Goal: Task Accomplishment & Management: Manage account settings

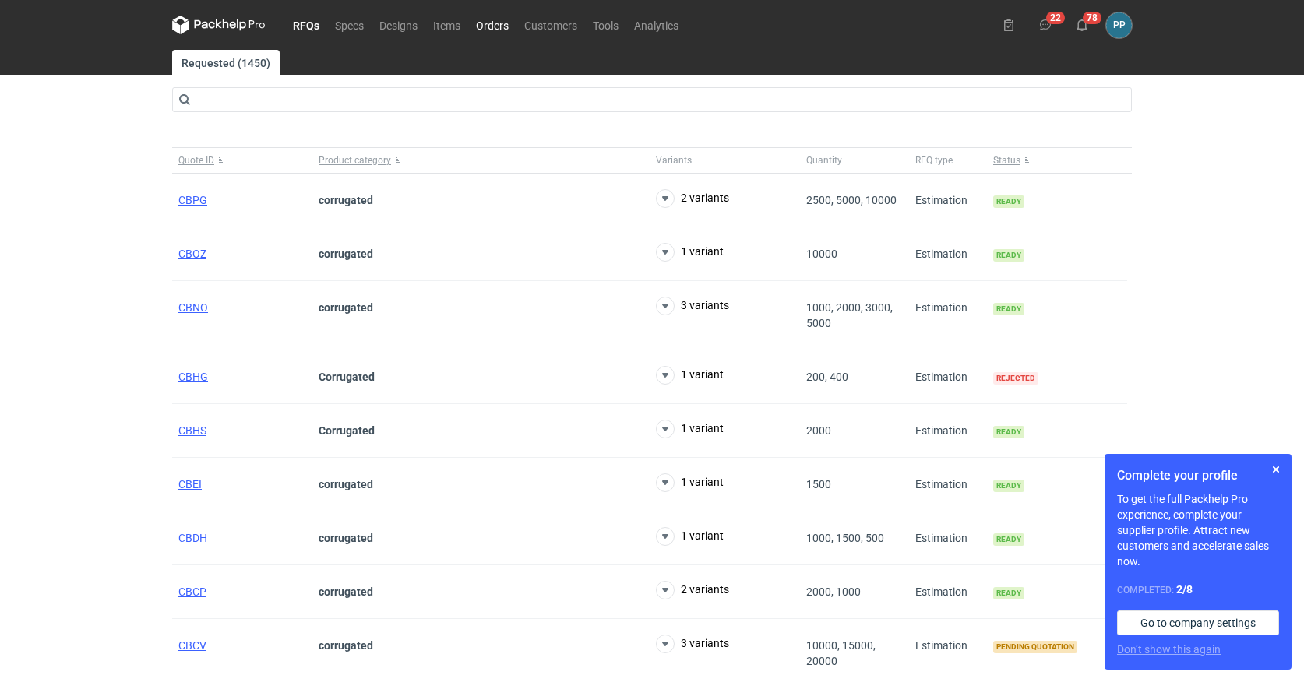
click at [496, 25] on link "Orders" at bounding box center [492, 25] width 48 height 19
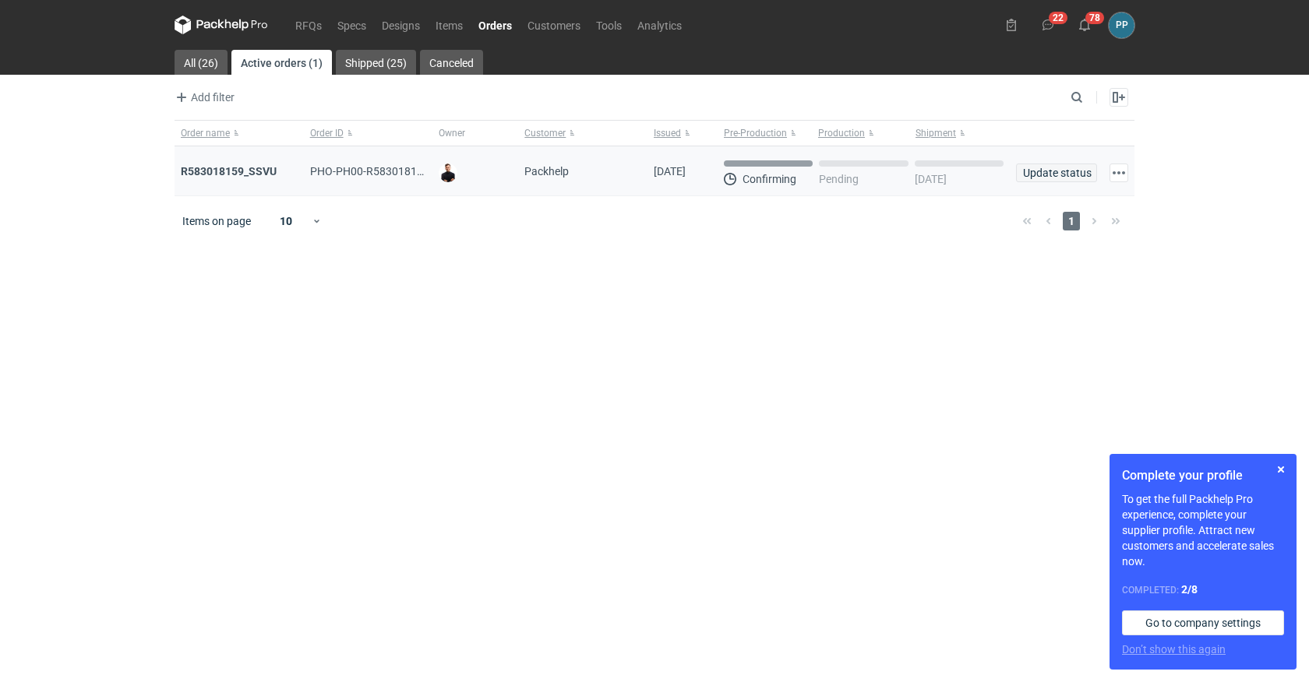
click at [1060, 171] on span "Update status" at bounding box center [1056, 172] width 67 height 11
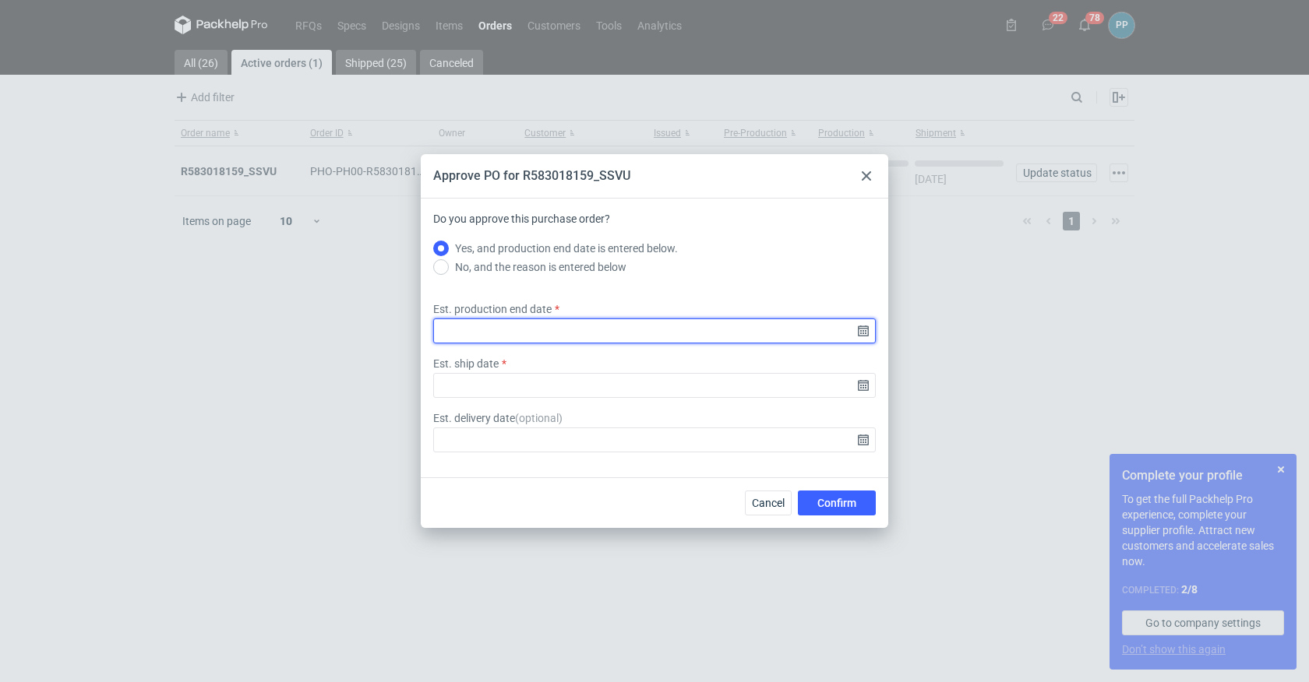
click at [469, 328] on input "Est. production end date" at bounding box center [654, 331] width 443 height 25
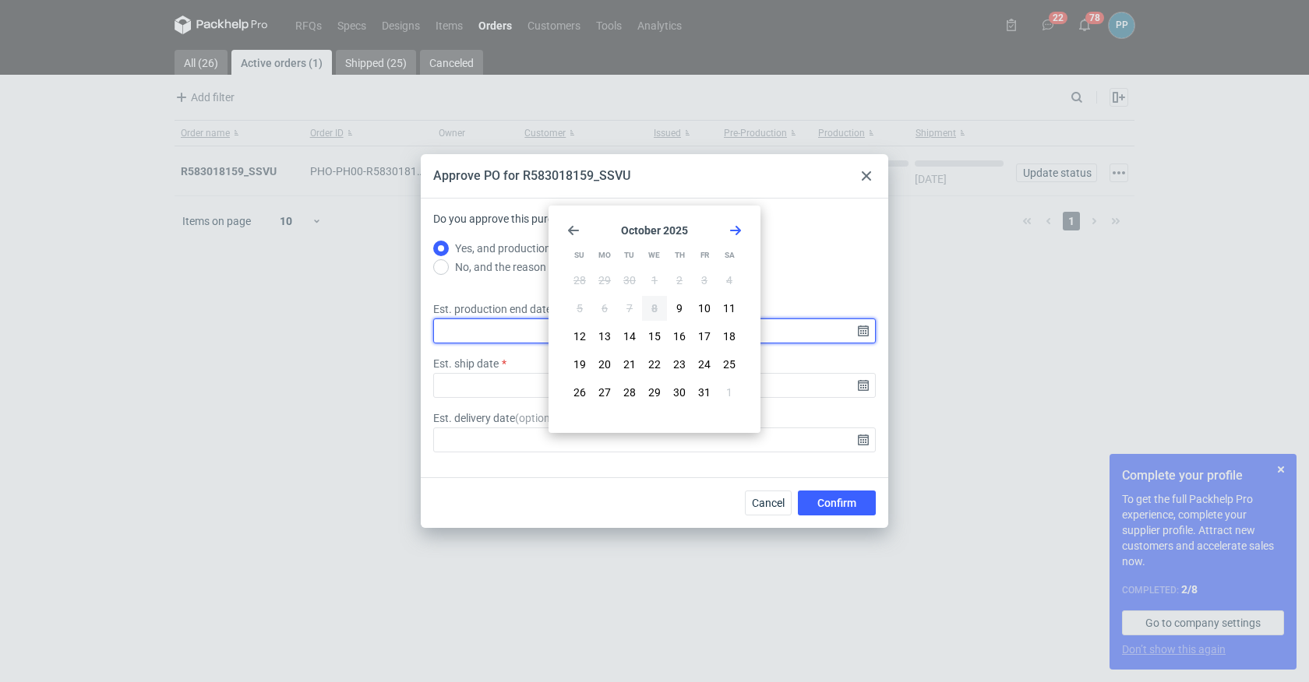
click at [469, 328] on input "Est. production end date" at bounding box center [654, 331] width 443 height 25
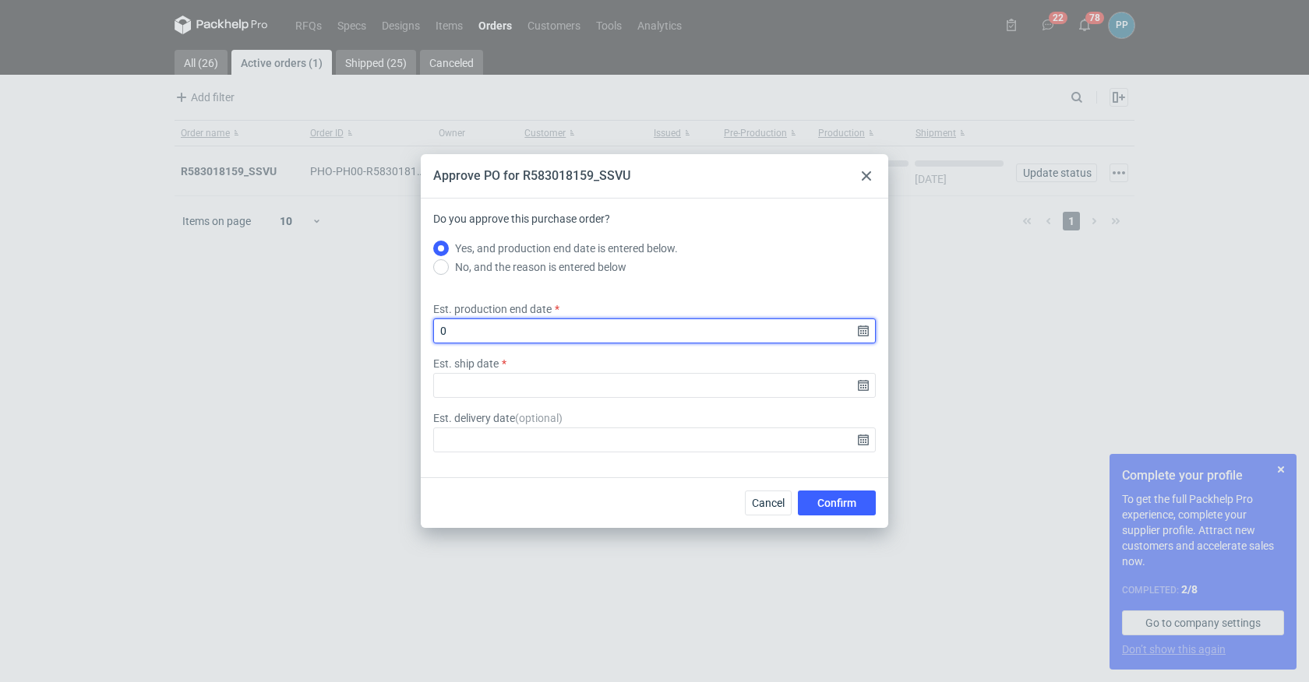
click at [862, 333] on input "0" at bounding box center [654, 331] width 443 height 25
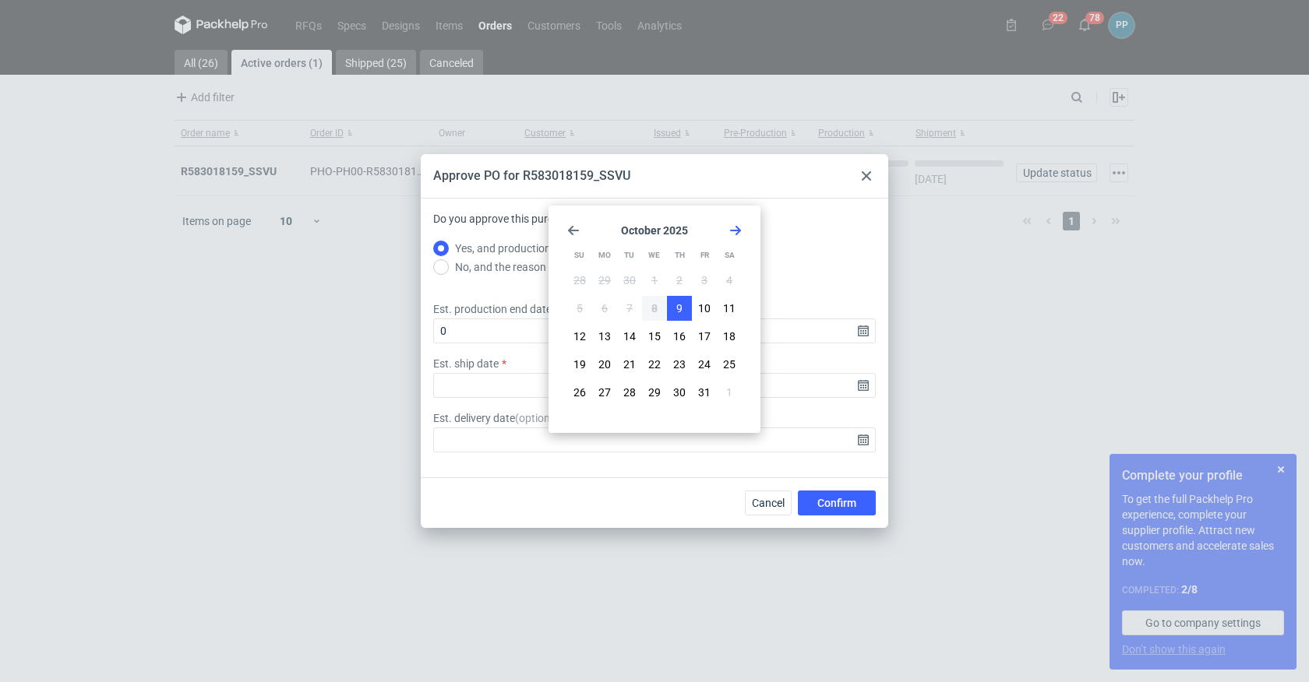
click at [679, 316] on button "9" at bounding box center [679, 308] width 25 height 25
type input "[DATE]"
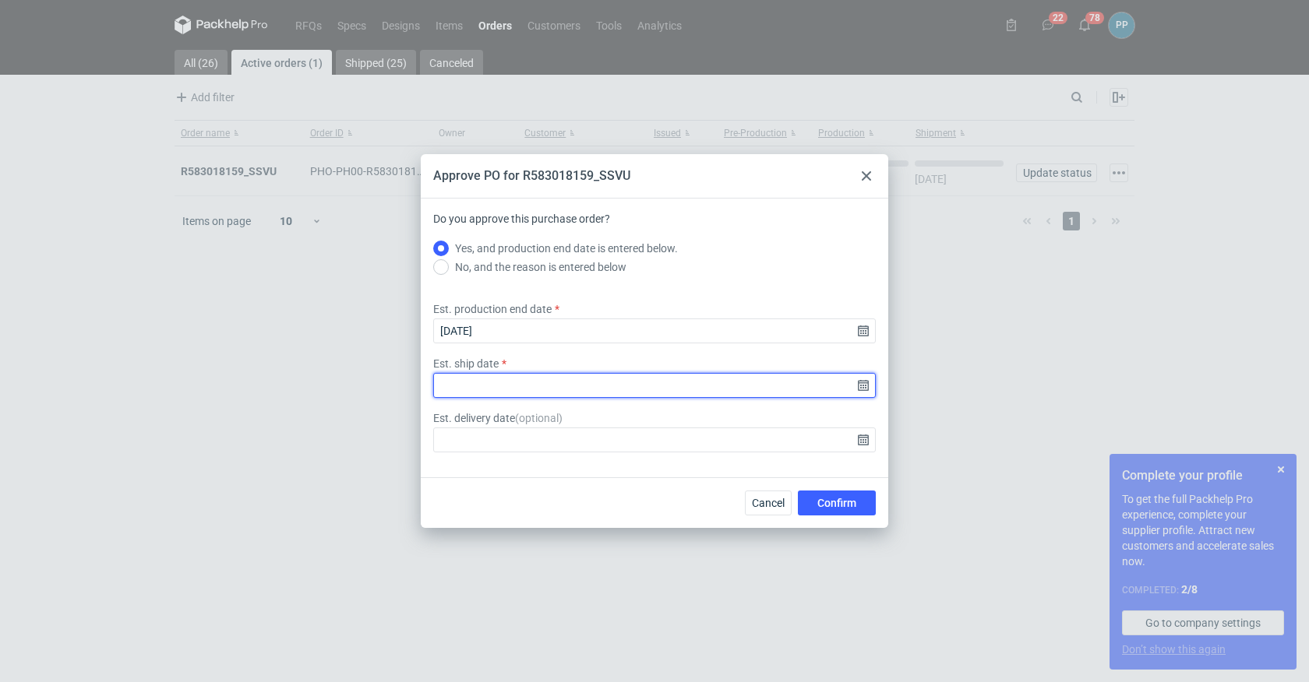
click at [862, 383] on input "Est. ship date" at bounding box center [654, 385] width 443 height 25
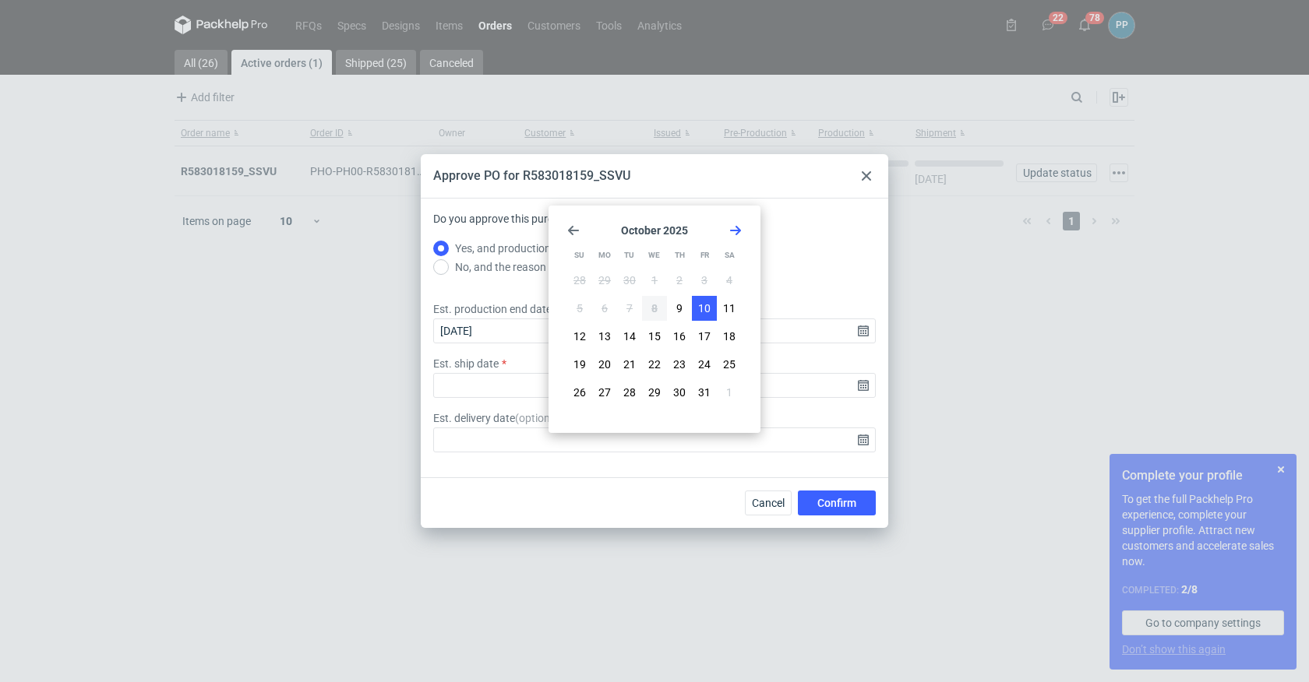
click at [702, 316] on span "10" at bounding box center [704, 309] width 12 height 16
type input "[DATE]"
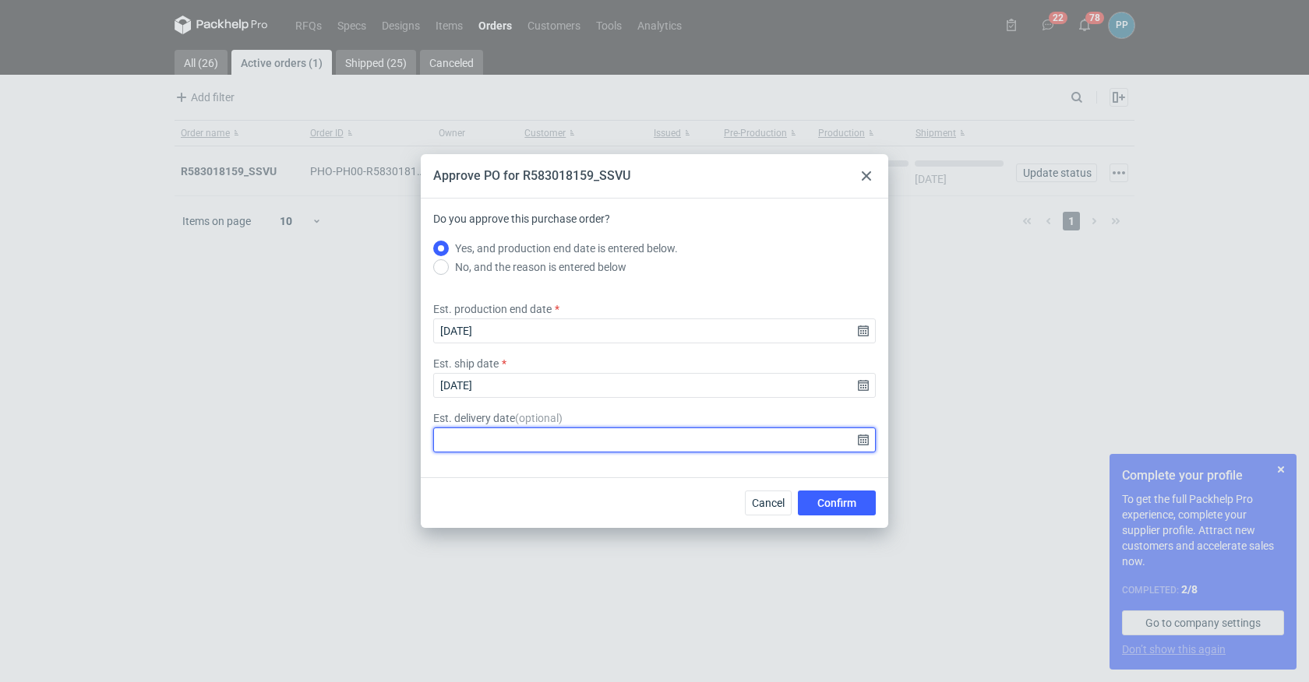
click at [859, 439] on input "Est. delivery date ( optional )" at bounding box center [654, 440] width 443 height 25
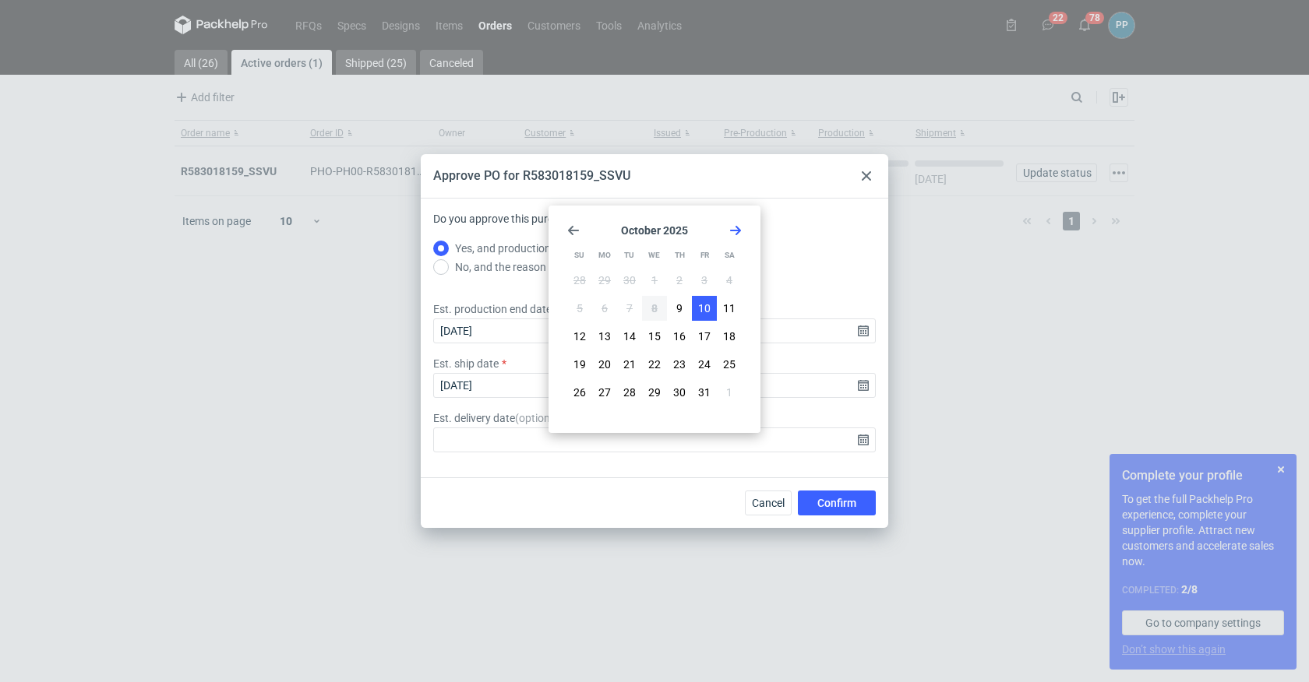
click at [710, 312] on button "10" at bounding box center [704, 308] width 25 height 25
type input "[DATE]"
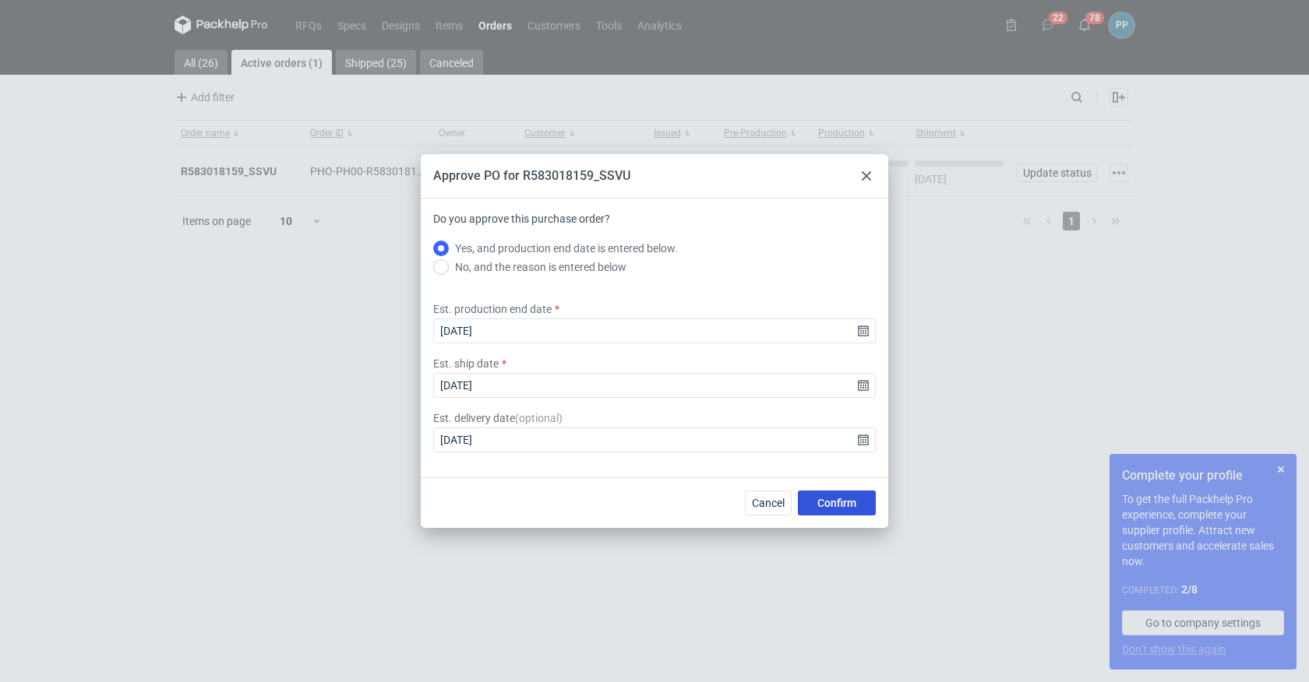
click at [834, 505] on span "Confirm" at bounding box center [836, 503] width 39 height 11
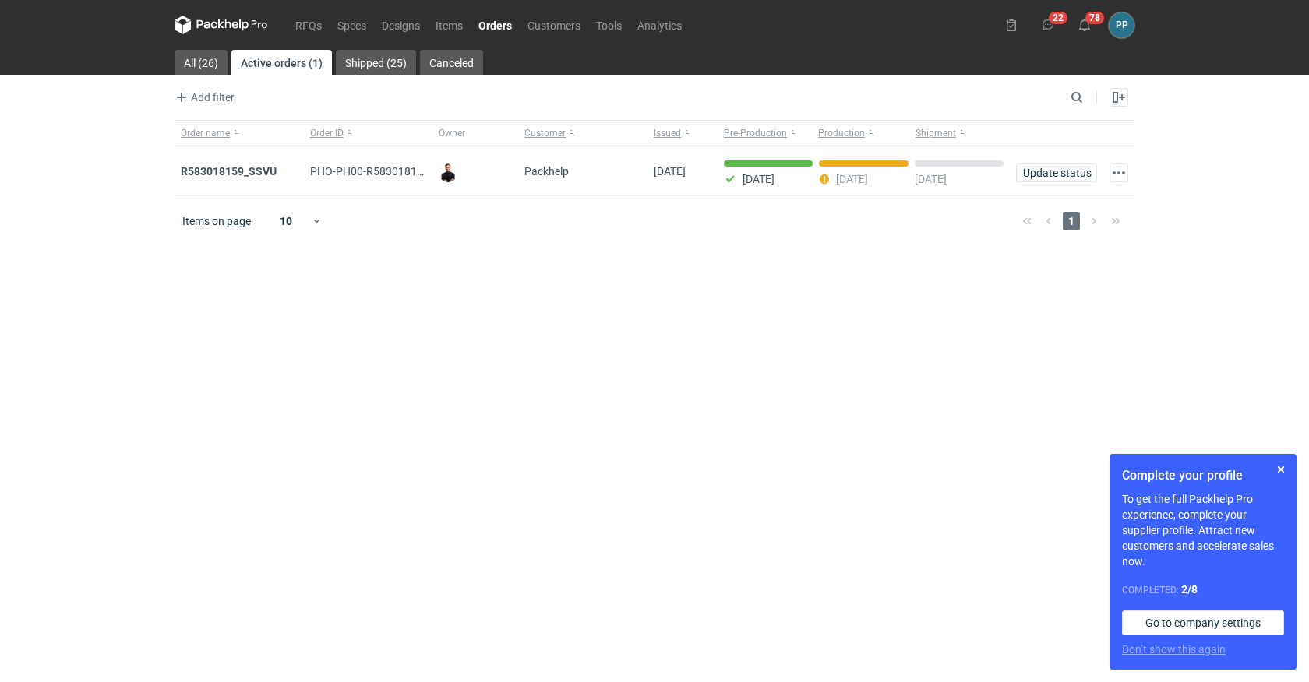
click at [844, 287] on main "All (26) Active orders (1) Shipped (25) Canceled Add filter Owner first name Ow…" at bounding box center [654, 366] width 972 height 633
click at [249, 178] on div "R583018159_SSVU" at bounding box center [239, 172] width 117 height 16
click at [240, 169] on strong "R583018159_SSVU" at bounding box center [229, 171] width 96 height 12
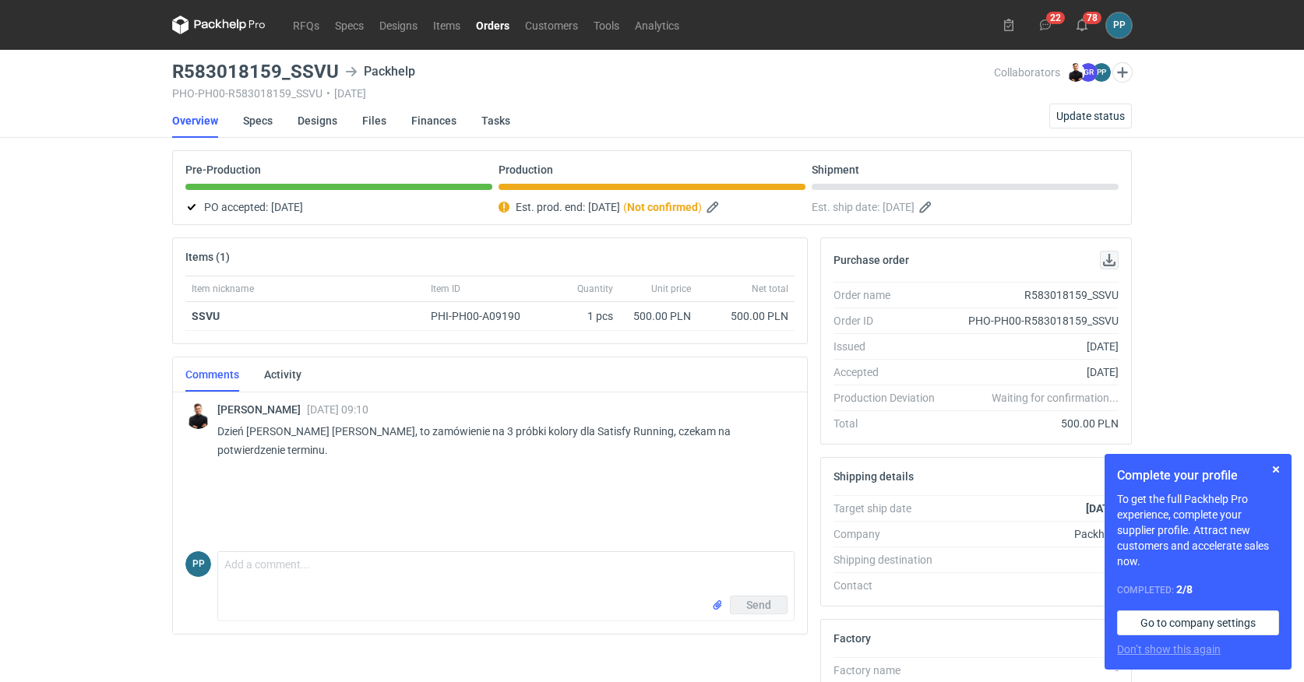
click at [1111, 259] on button "button" at bounding box center [1109, 260] width 19 height 19
click at [312, 26] on link "RFQs" at bounding box center [306, 25] width 42 height 19
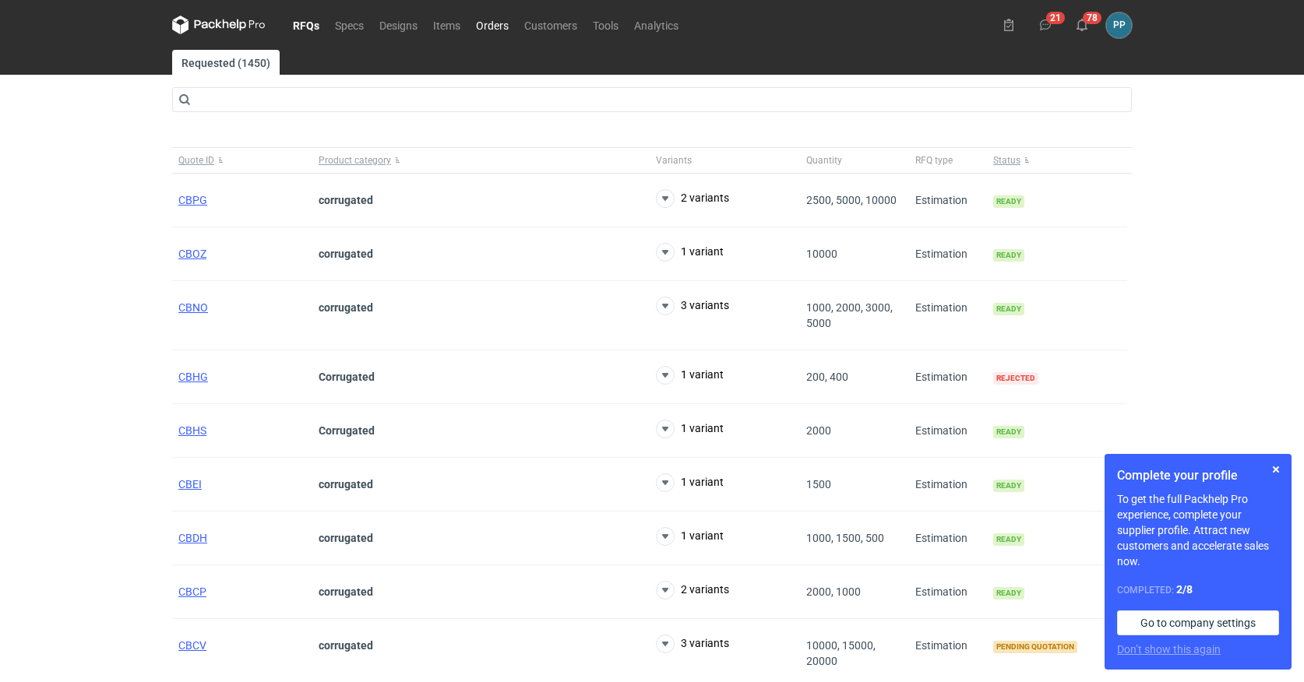
click at [497, 23] on link "Orders" at bounding box center [492, 25] width 48 height 19
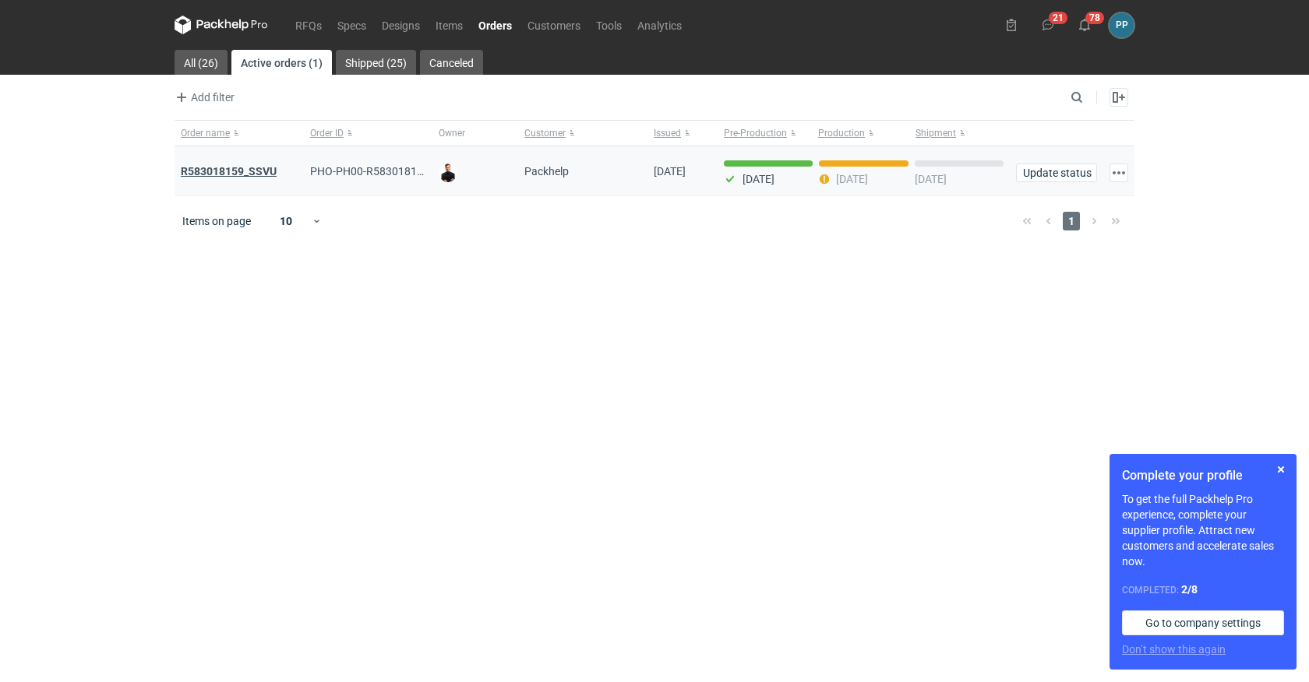
click at [225, 170] on strong "R583018159_SSVU" at bounding box center [229, 171] width 96 height 12
